Goal: Information Seeking & Learning: Learn about a topic

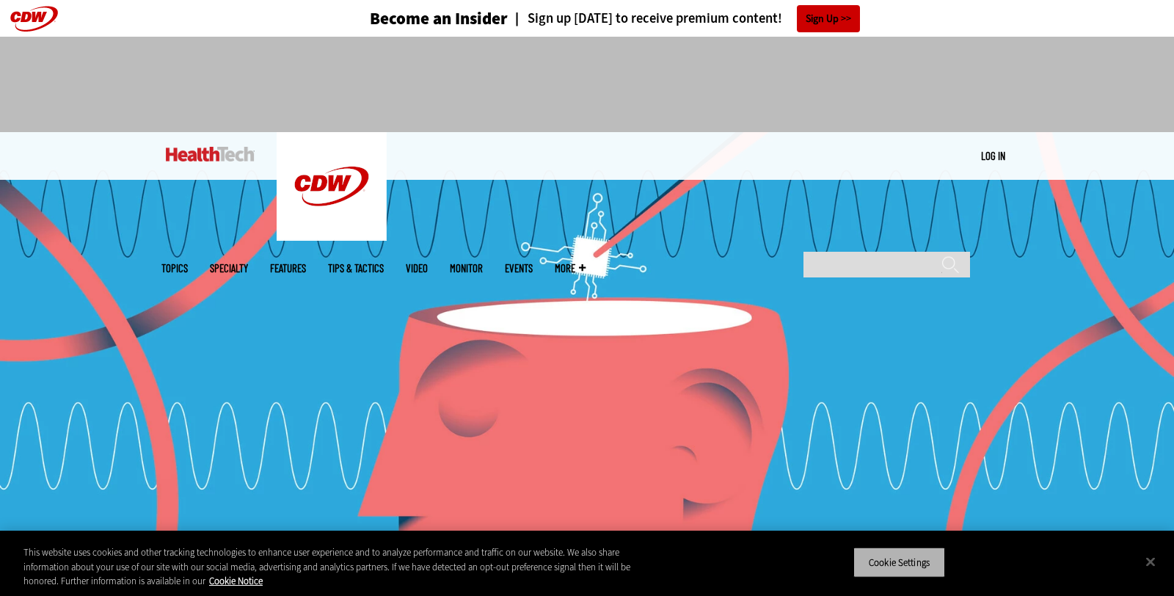
drag, startPoint x: 888, startPoint y: 564, endPoint x: 762, endPoint y: 456, distance: 165.9
click at [894, 555] on button "Cookie Settings" at bounding box center [899, 562] width 92 height 31
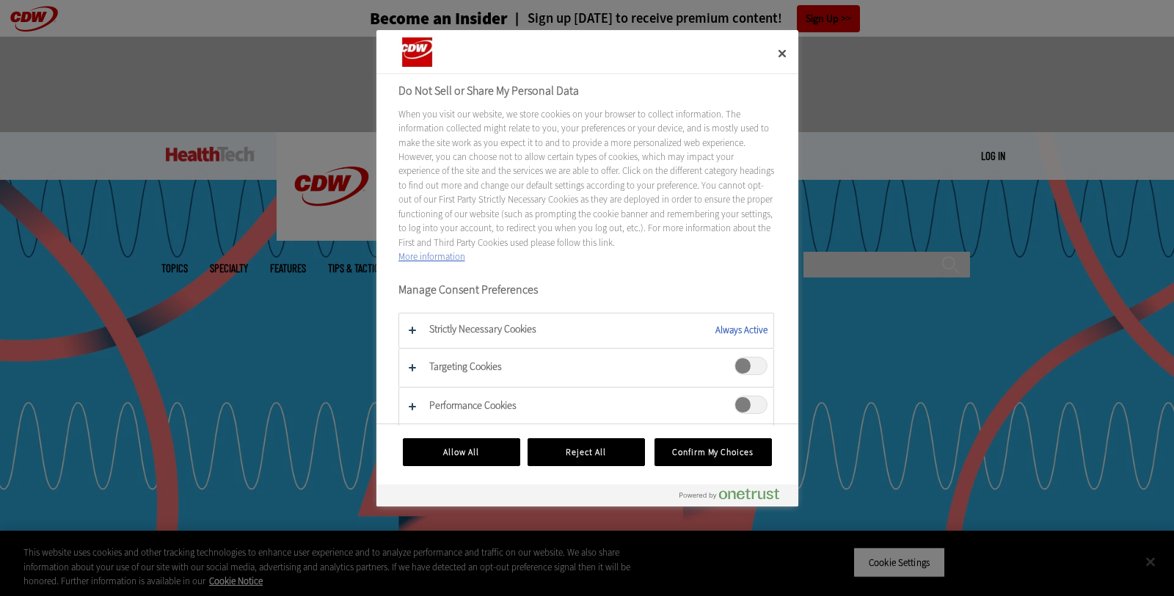
click at [907, 380] on div at bounding box center [587, 298] width 1174 height 596
click at [482, 452] on button "Allow All" at bounding box center [461, 452] width 117 height 28
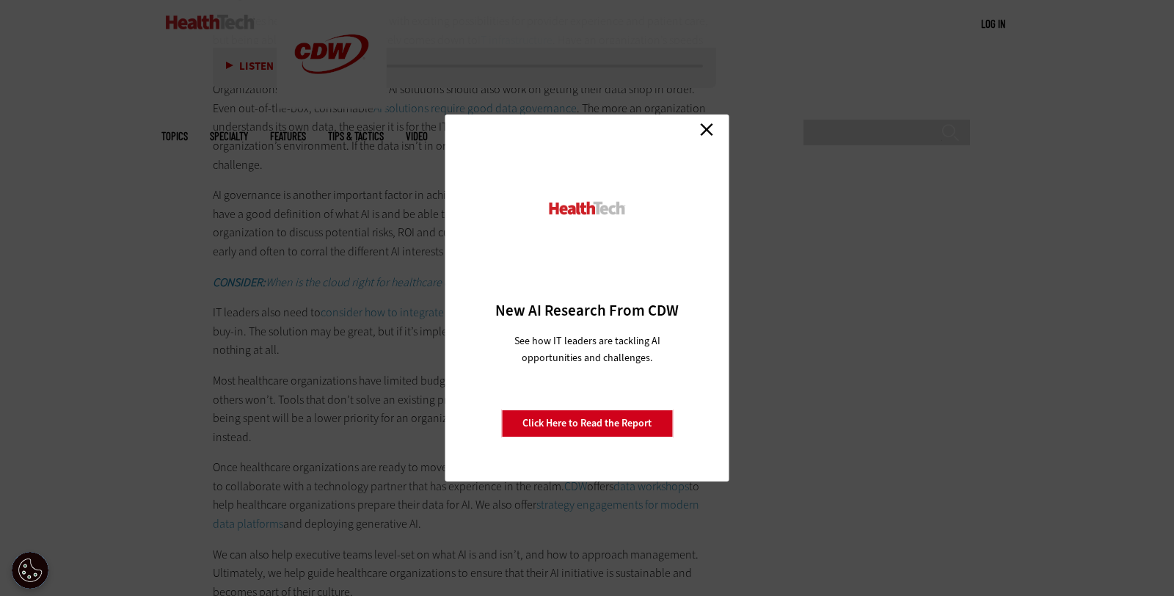
scroll to position [2449, 0]
click at [716, 123] on link "Close" at bounding box center [707, 129] width 22 height 22
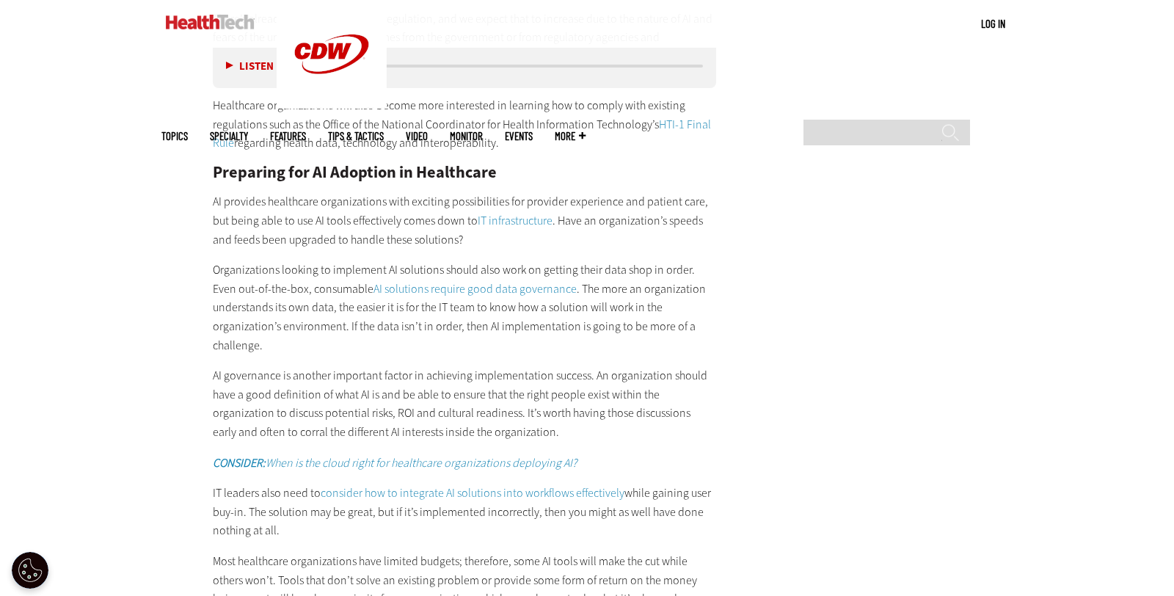
scroll to position [2222, 0]
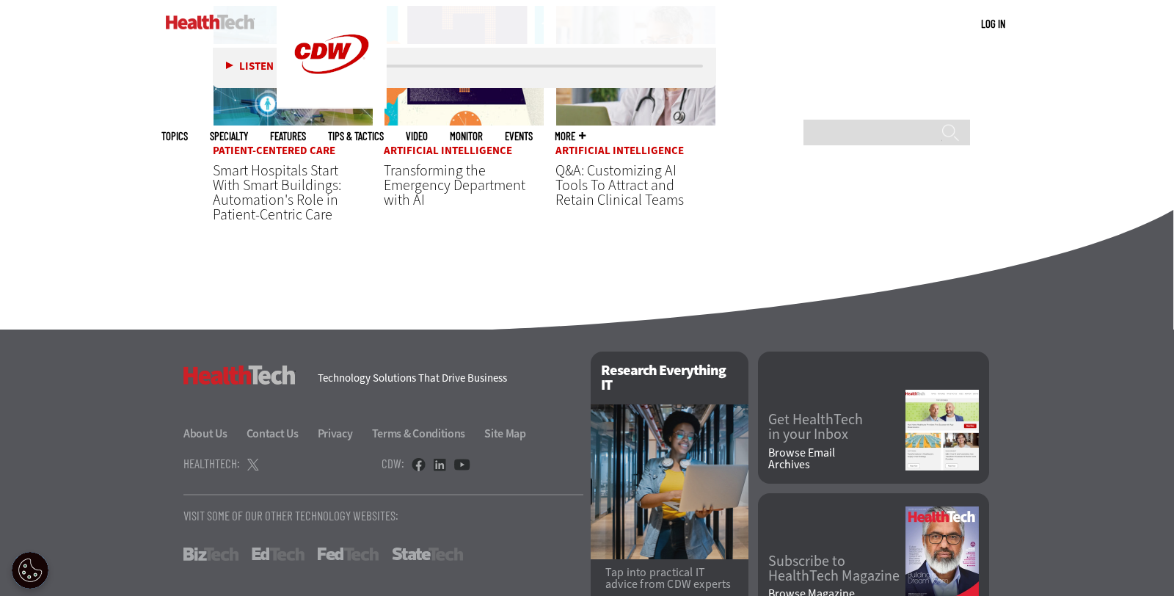
scroll to position [3593, 0]
